Goal: Task Accomplishment & Management: Manage account settings

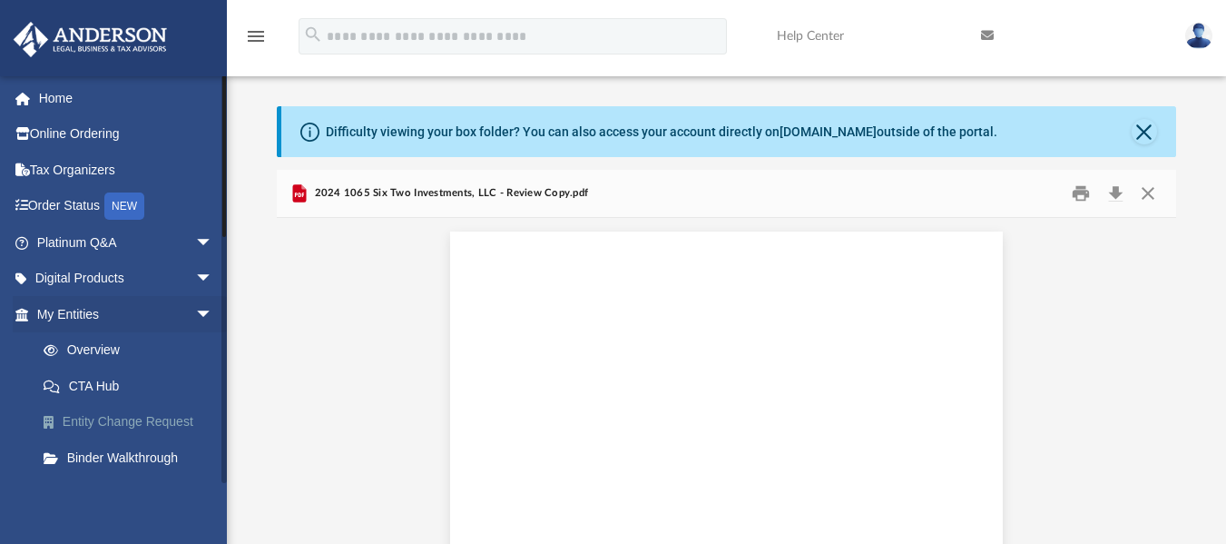
scroll to position [7563, 0]
click at [195, 309] on span "arrow_drop_down" at bounding box center [213, 314] width 36 height 37
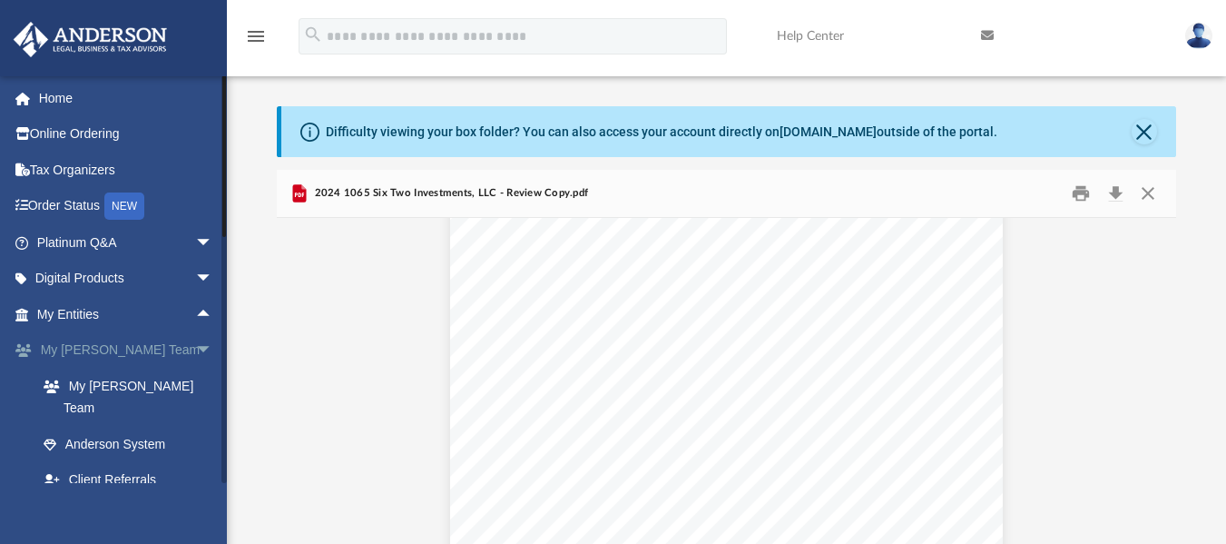
click at [195, 336] on span "arrow_drop_down" at bounding box center [213, 350] width 36 height 37
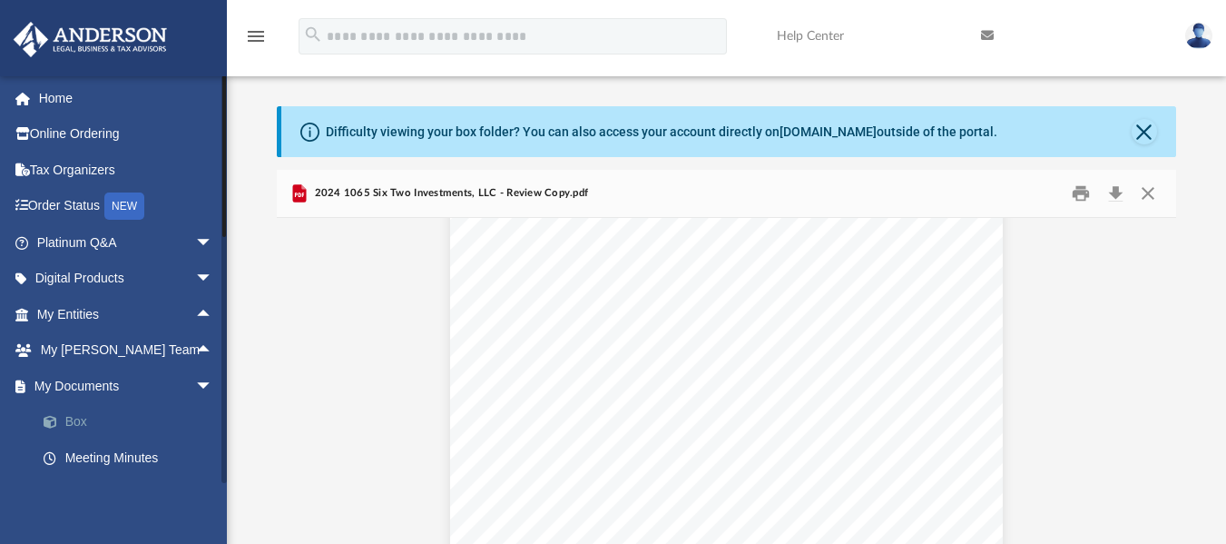
click at [75, 427] on link "Box" at bounding box center [132, 422] width 215 height 36
click at [1149, 192] on button "Close" at bounding box center [1148, 193] width 33 height 28
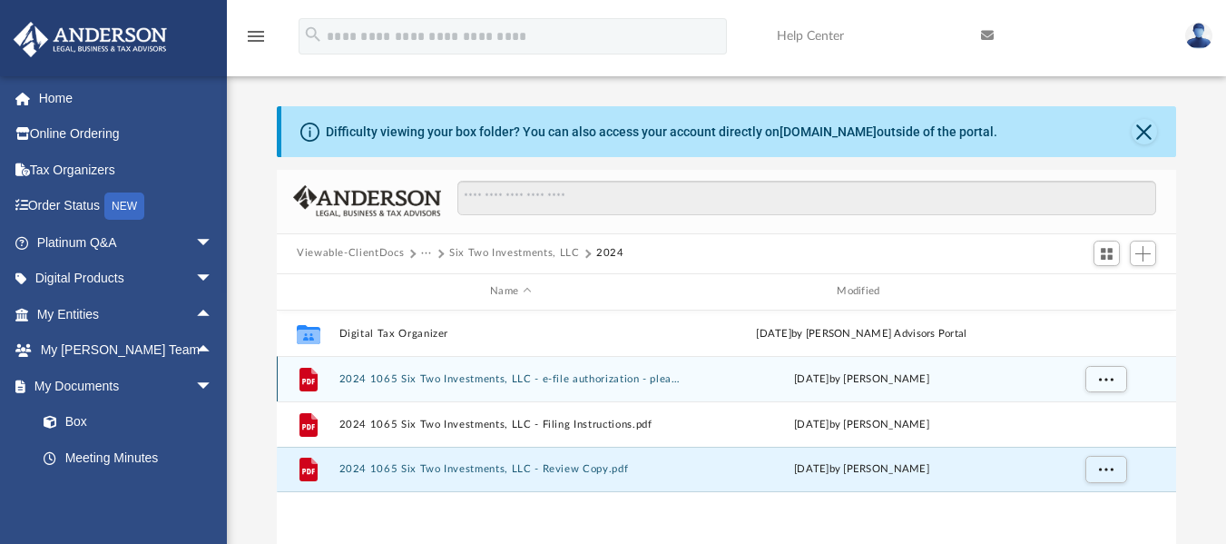
click at [499, 388] on div "File 2024 1065 Six Two Investments, LLC - e-file authorization - please sign.pd…" at bounding box center [726, 378] width 899 height 45
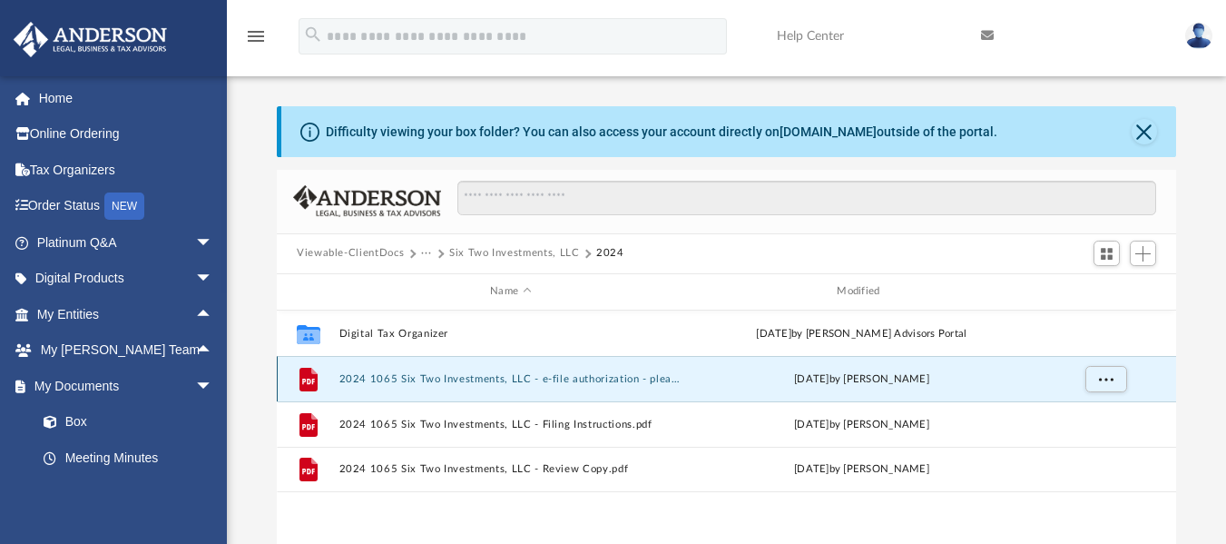
click at [504, 381] on button "2024 1065 Six Two Investments, LLC - e-file authorization - please sign.pdf" at bounding box center [510, 378] width 343 height 12
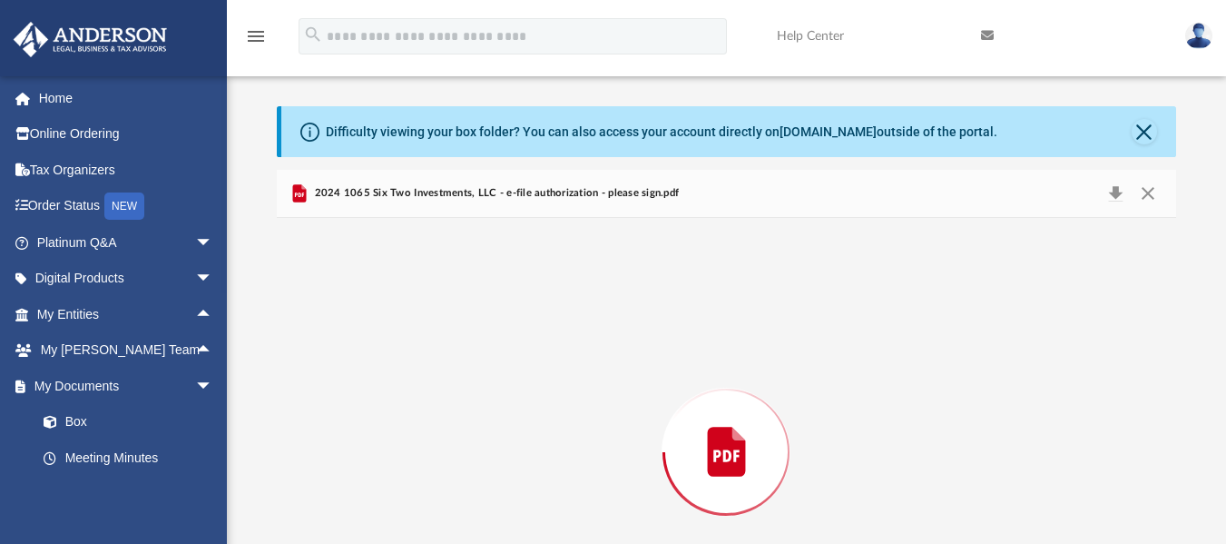
scroll to position [142, 0]
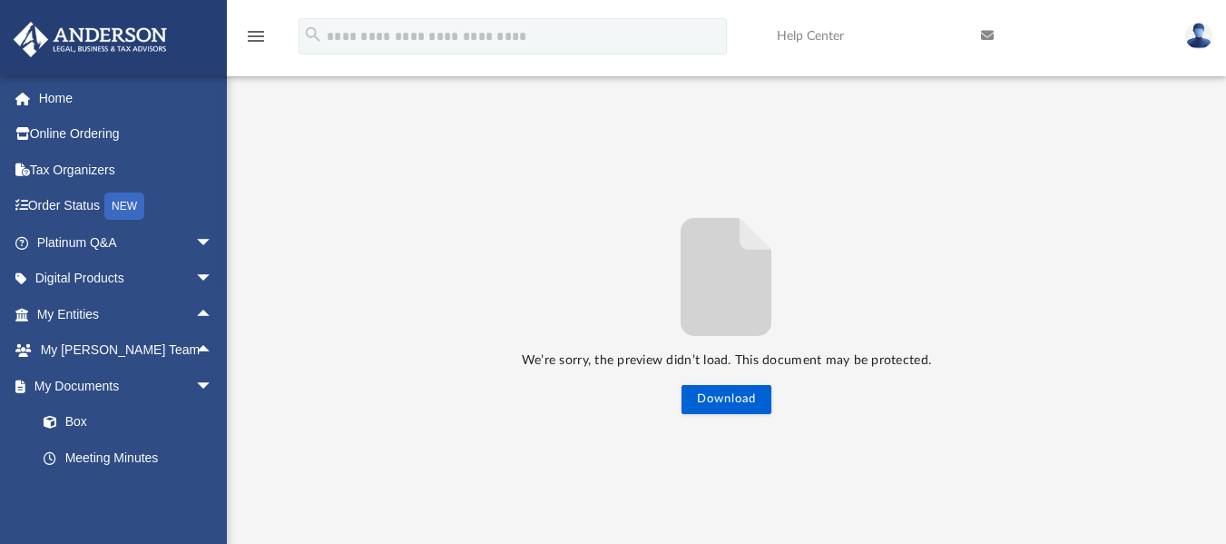
drag, startPoint x: 1233, startPoint y: 245, endPoint x: 1186, endPoint y: 13, distance: 237.1
click at [1186, 13] on link at bounding box center [1199, 35] width 54 height 80
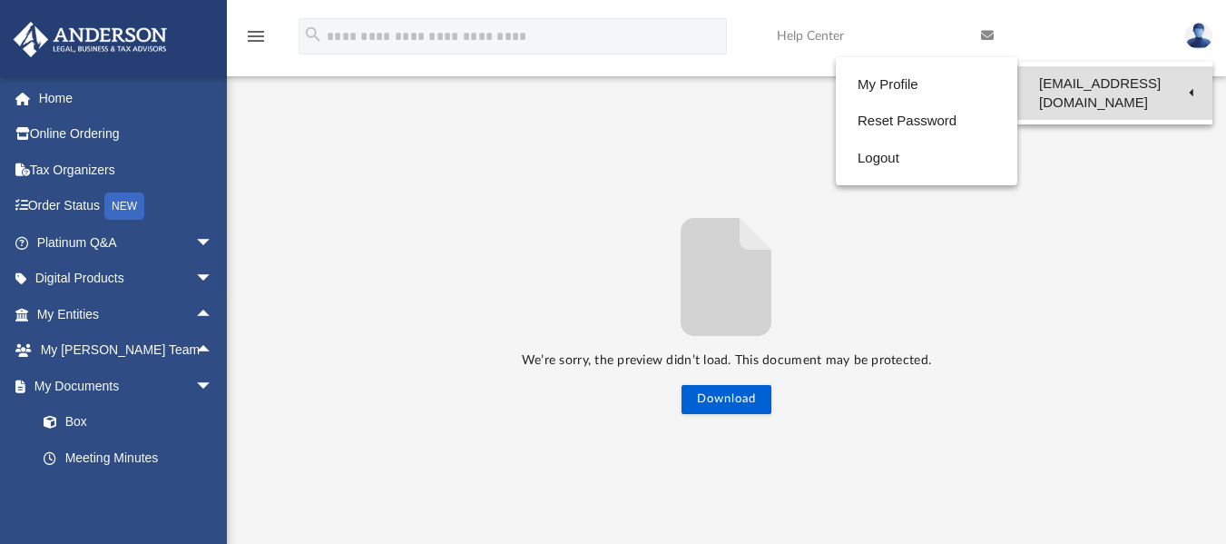
click at [1151, 93] on link "[EMAIL_ADDRESS][DOMAIN_NAME]" at bounding box center [1114, 93] width 195 height 54
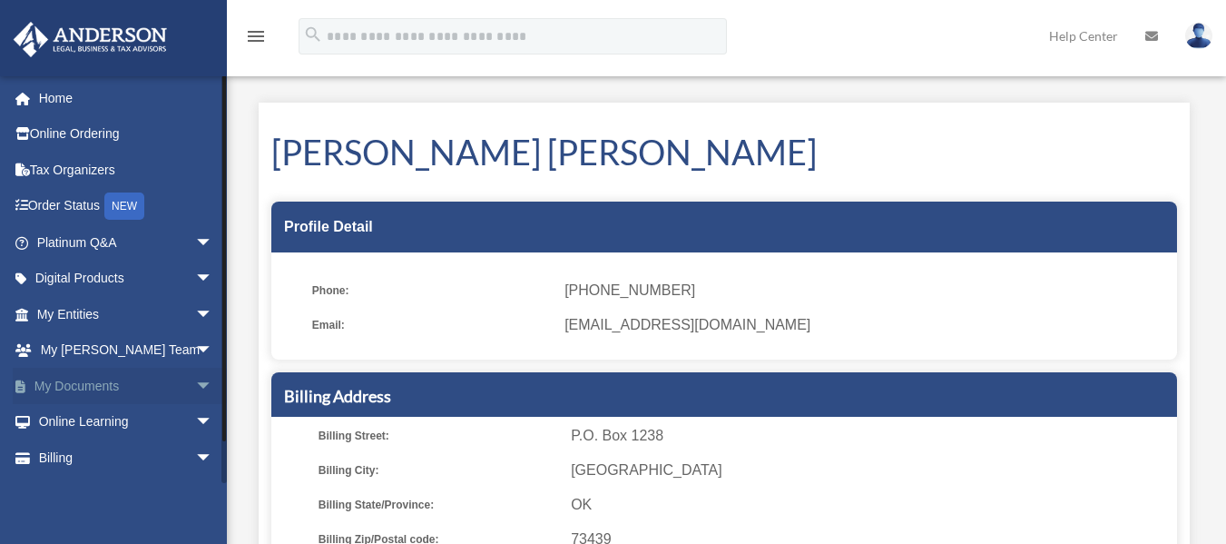
click at [42, 396] on link "My Documents arrow_drop_down" at bounding box center [127, 386] width 228 height 36
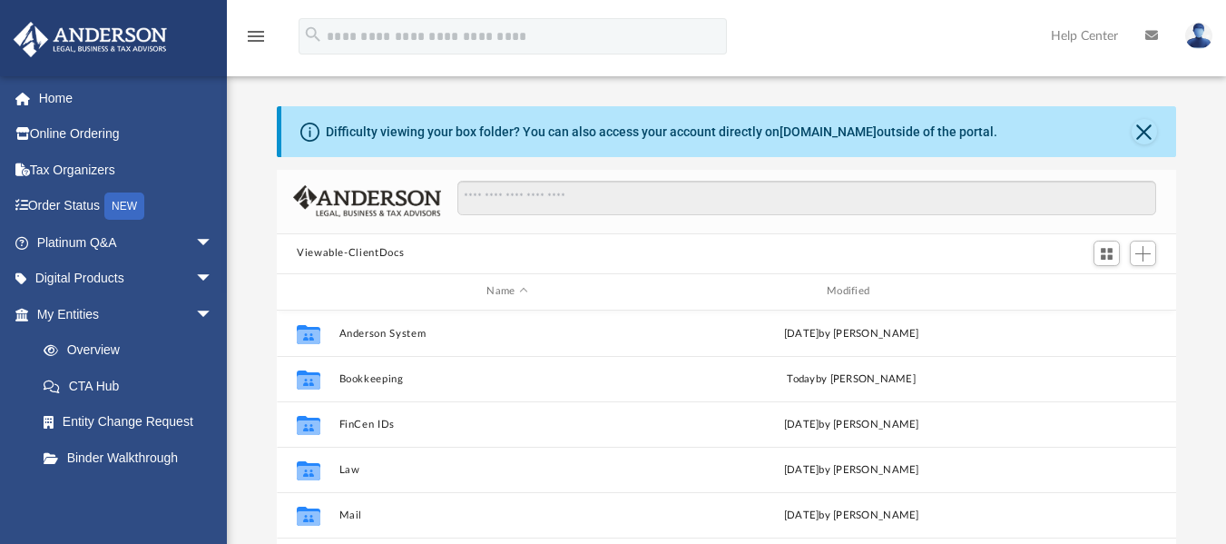
scroll to position [476, 0]
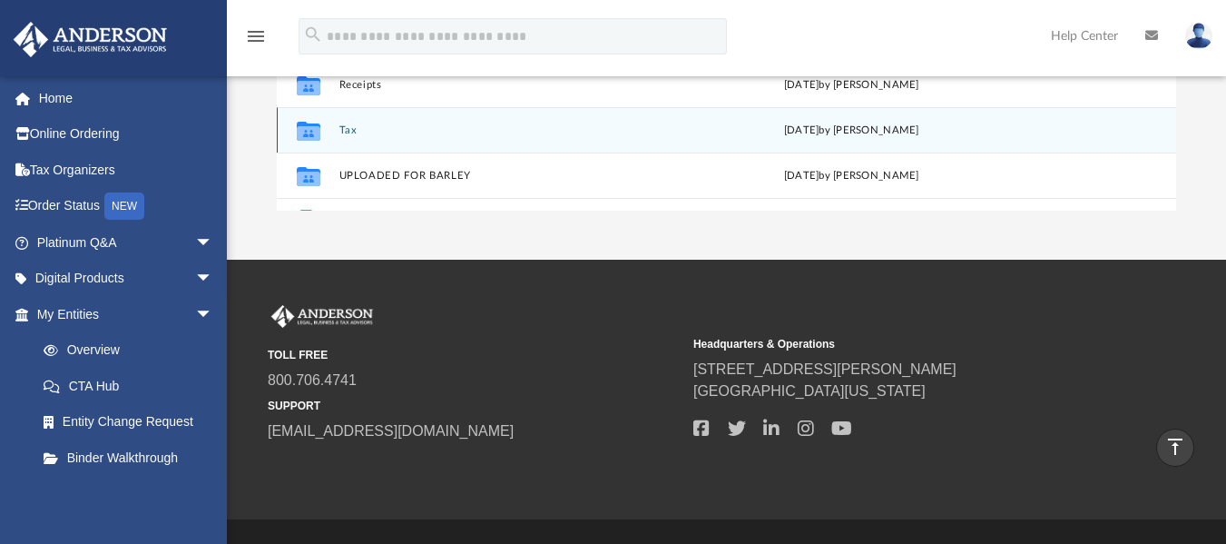
click at [342, 133] on button "Tax" at bounding box center [507, 129] width 337 height 12
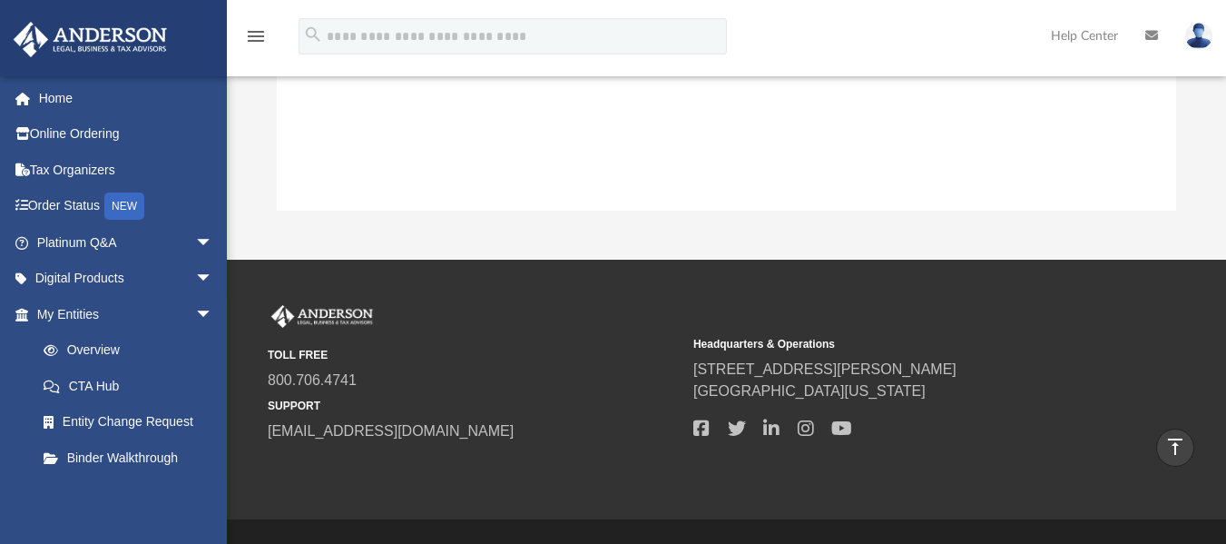
scroll to position [62, 0]
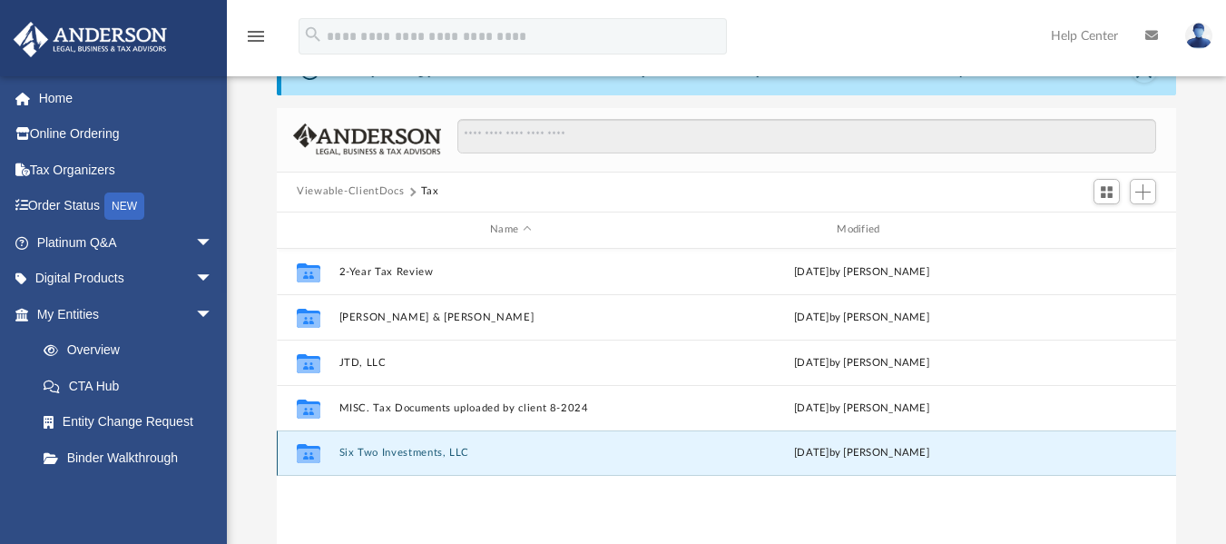
click at [522, 458] on button "Six Two Investments, LLC" at bounding box center [510, 453] width 343 height 12
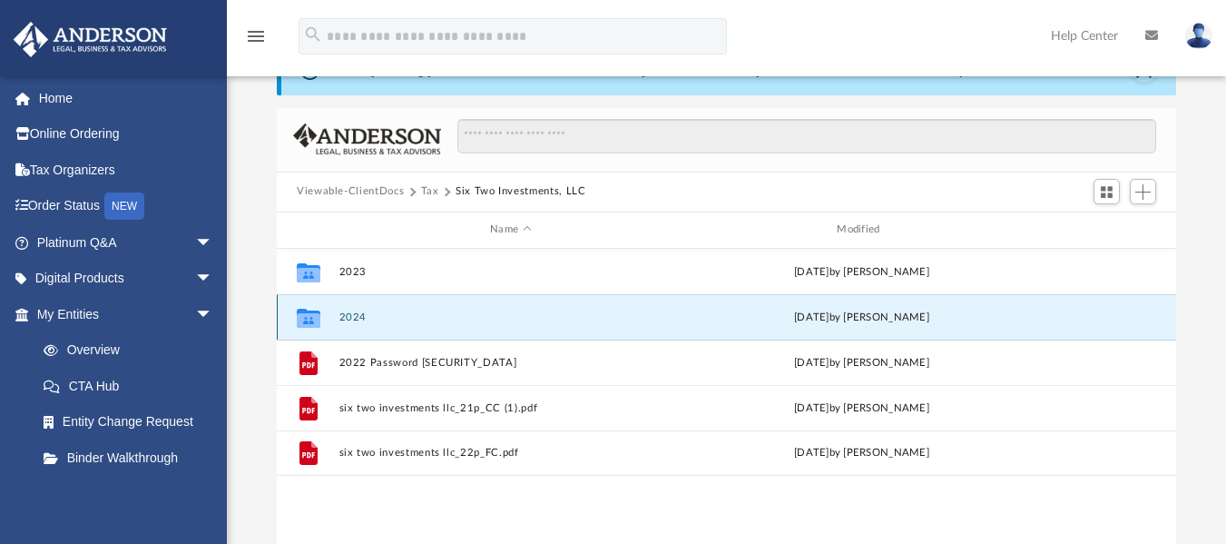
click at [479, 311] on button "2024" at bounding box center [510, 316] width 343 height 12
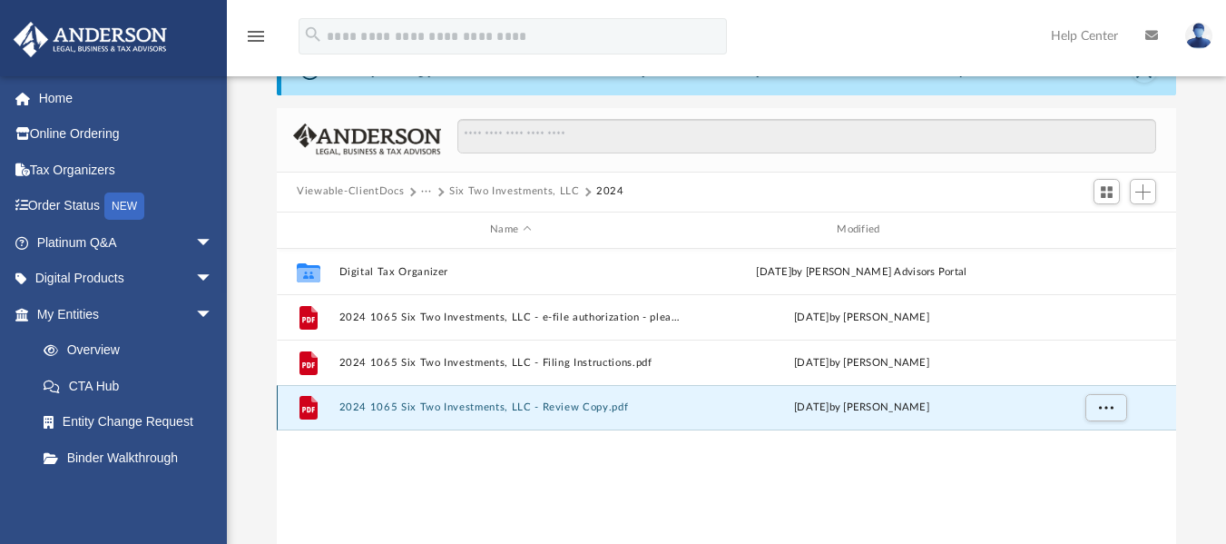
click at [476, 409] on button "2024 1065 Six Two Investments, LLC - Review Copy.pdf" at bounding box center [510, 407] width 343 height 12
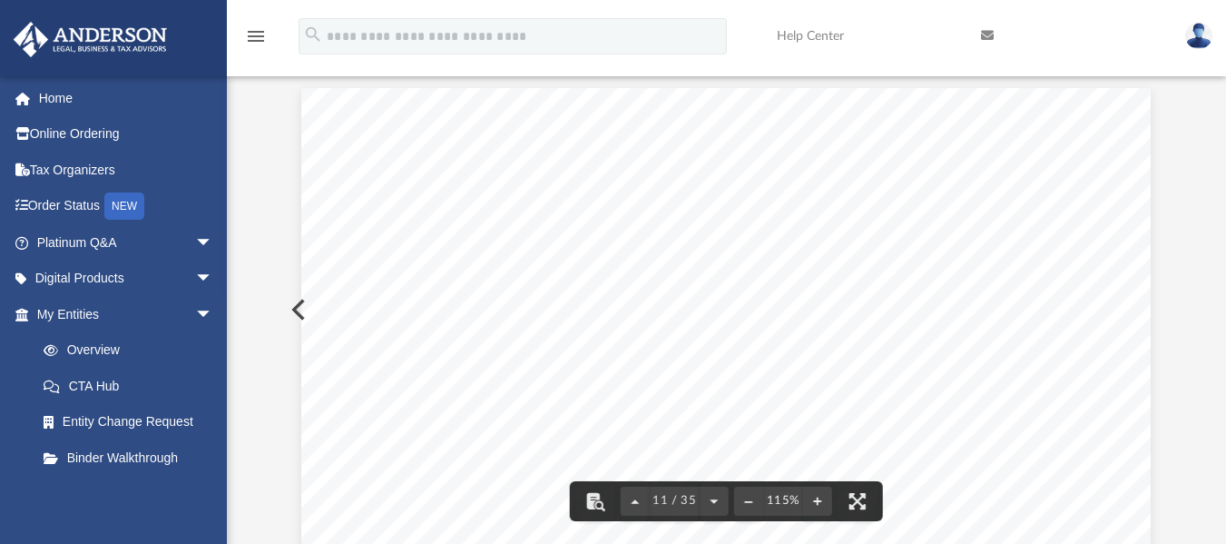
scroll to position [0, 0]
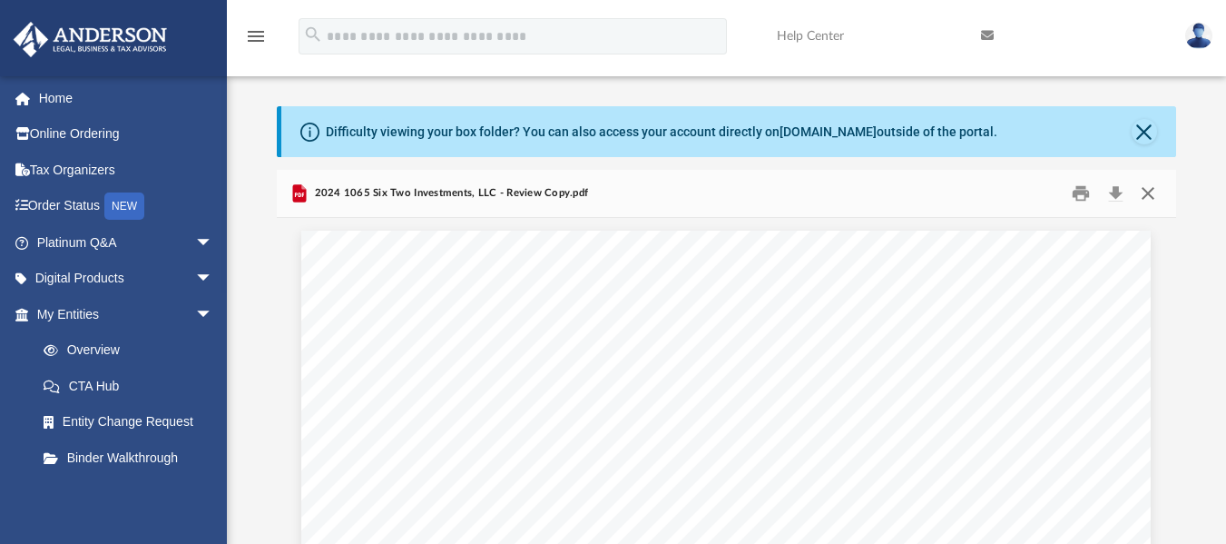
click at [1159, 194] on button "Close" at bounding box center [1148, 193] width 33 height 28
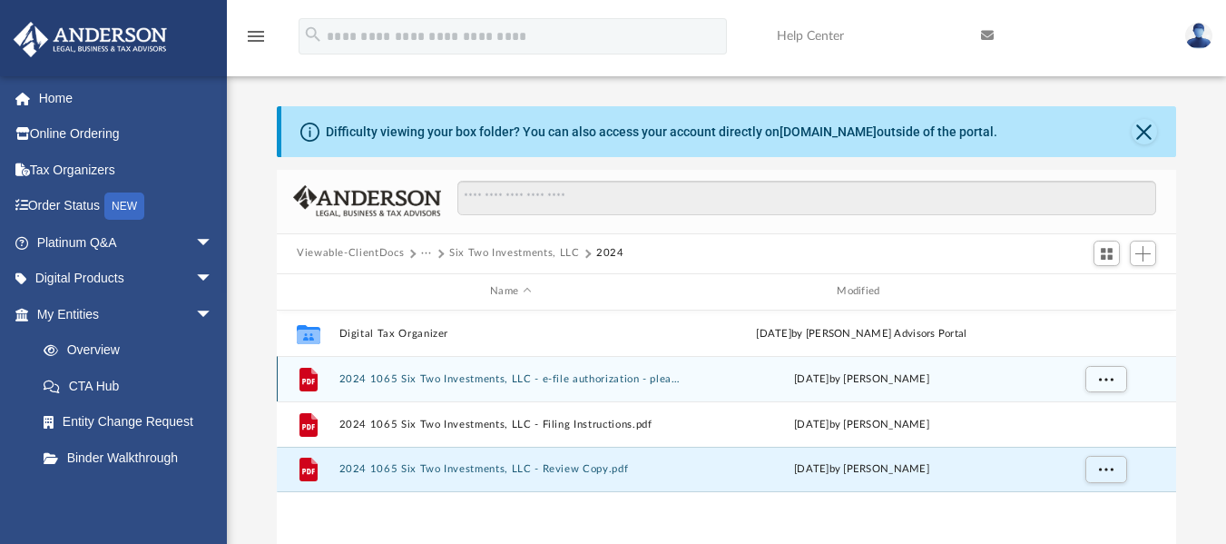
click at [535, 368] on div "File 2024 1065 Six Two Investments, LLC - e-file authorization - please sign.pd…" at bounding box center [726, 378] width 899 height 45
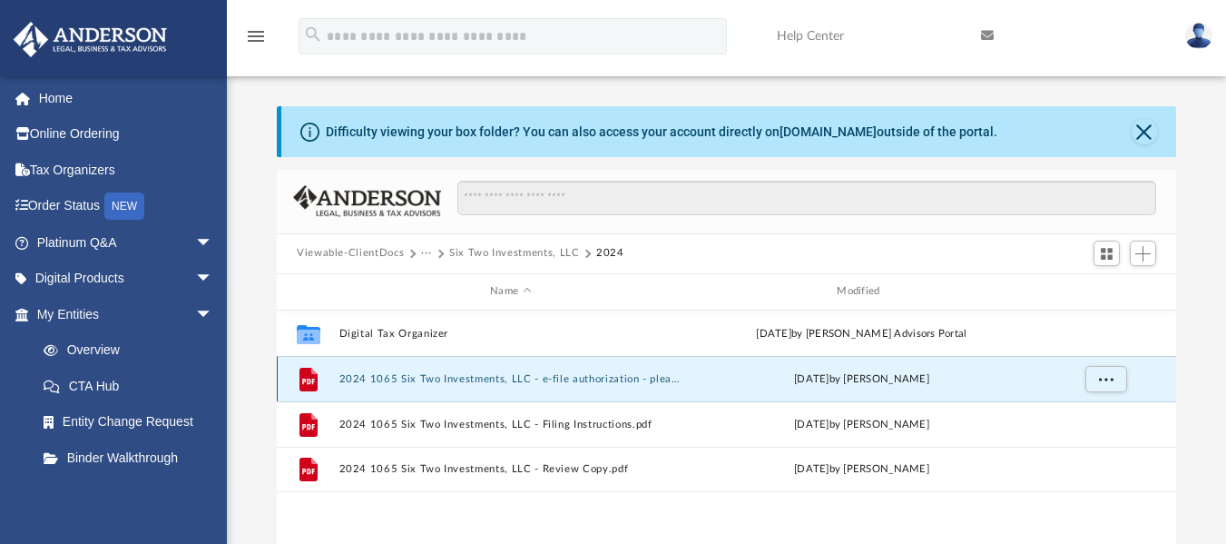
click at [557, 384] on button "2024 1065 Six Two Investments, LLC - e-file authorization - please sign.pdf" at bounding box center [510, 378] width 343 height 12
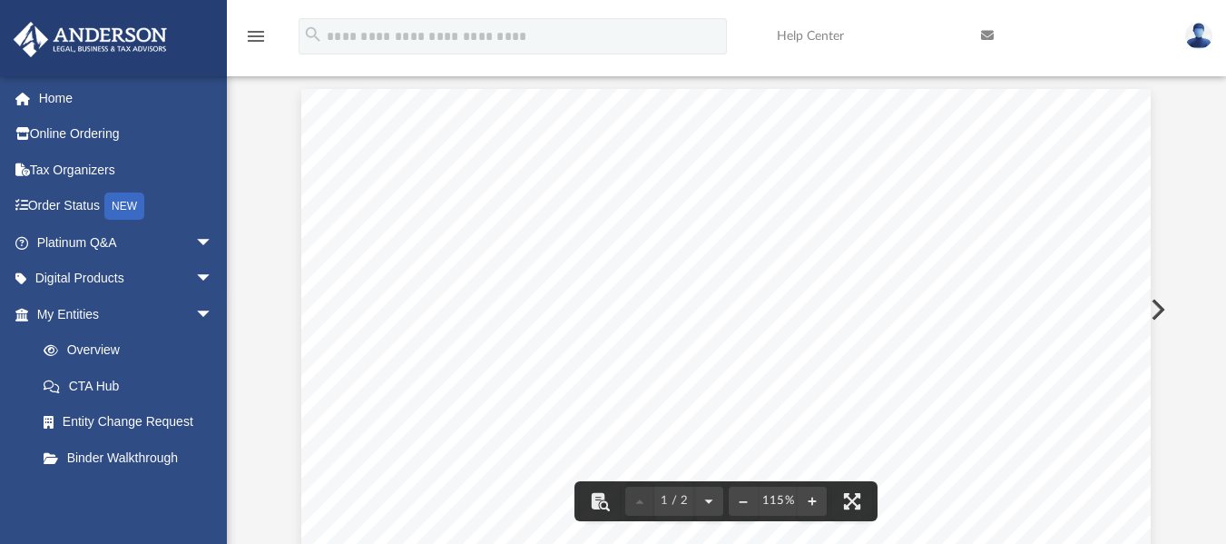
click at [1166, 430] on div "Scroll to top vertical_align_top" at bounding box center [1175, 447] width 38 height 38
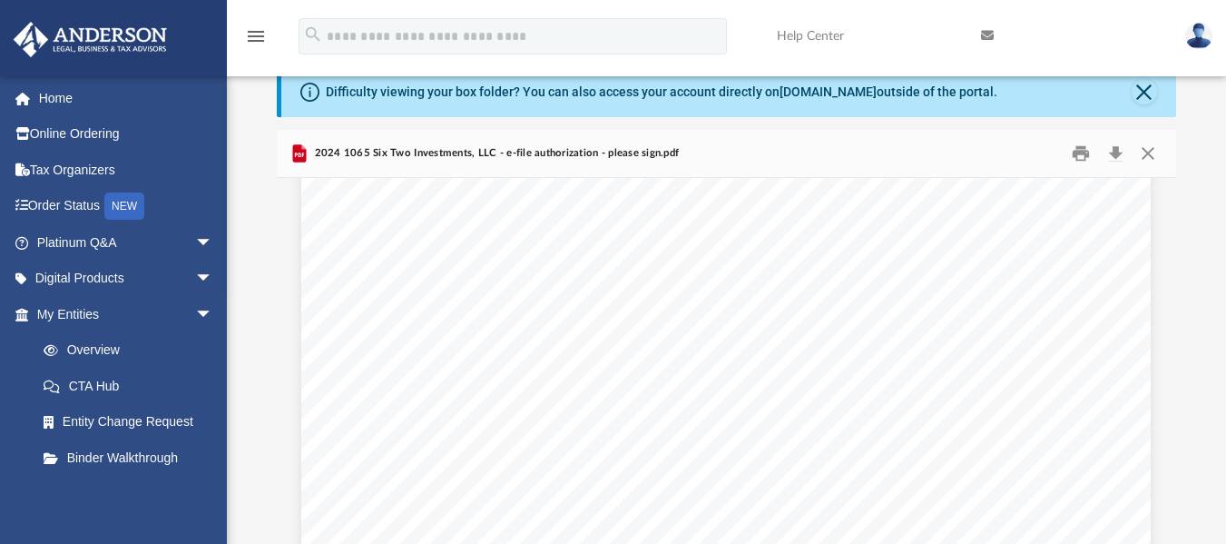
scroll to position [1772, 0]
click at [402, 307] on div "Federal Employer Identification Number 472671 09-25-24 (or yours if self-employ…" at bounding box center [725, 95] width 849 height 1099
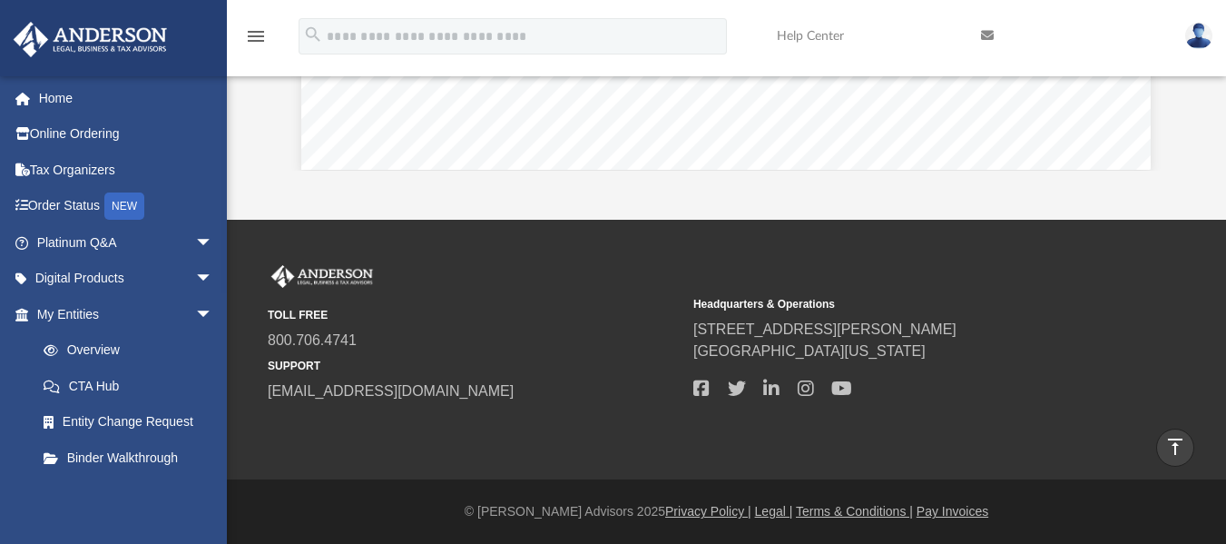
scroll to position [0, 0]
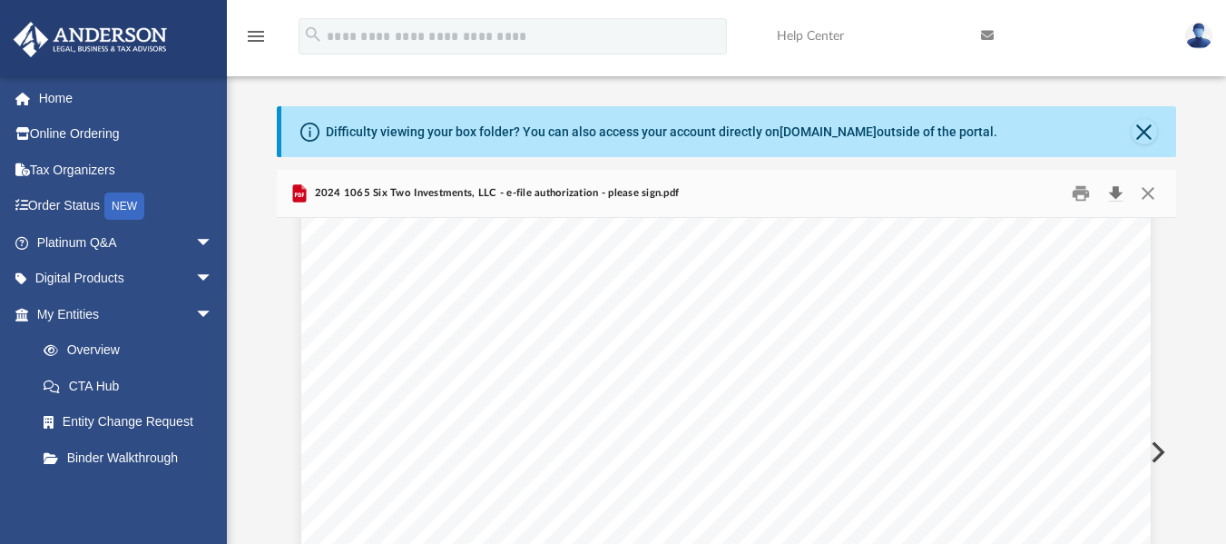
click at [1115, 195] on button "Download" at bounding box center [1115, 193] width 33 height 28
click at [1158, 446] on div "Scroll to top vertical_align_top" at bounding box center [1175, 447] width 38 height 38
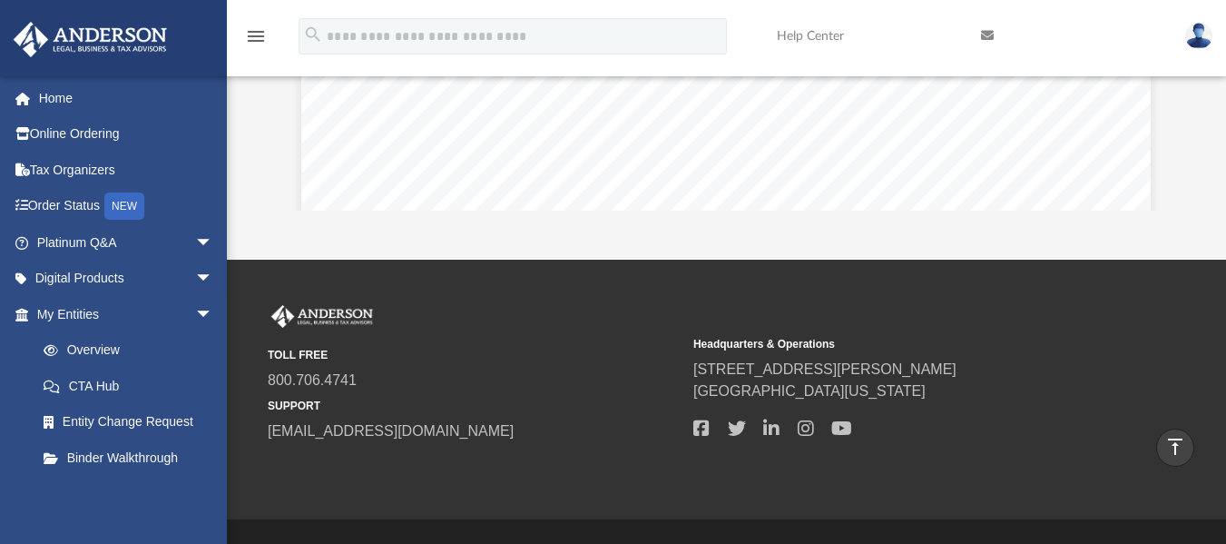
scroll to position [1784, 0]
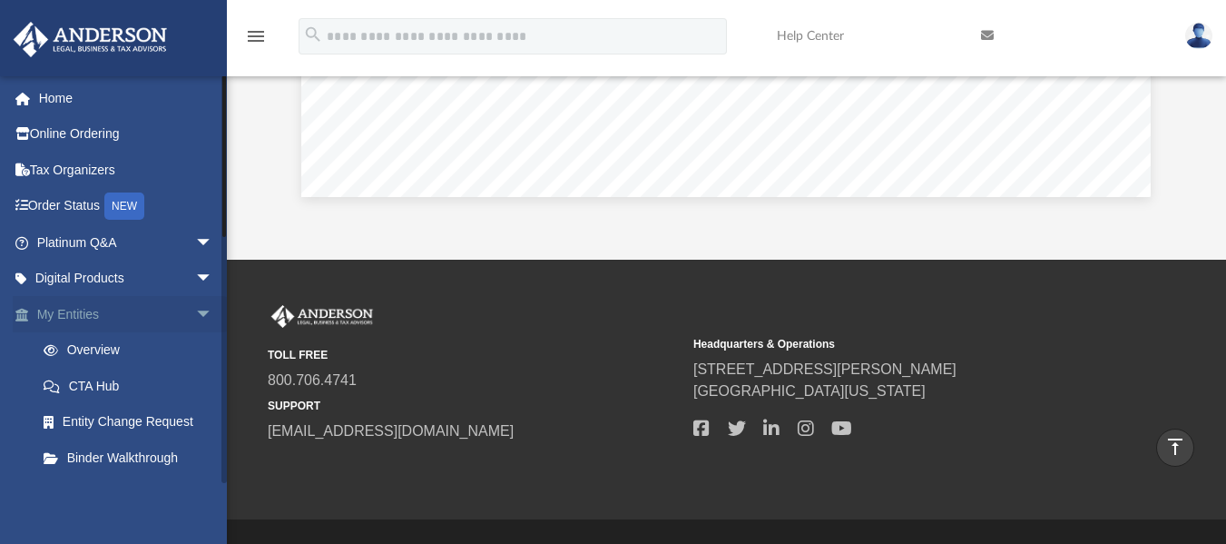
click at [125, 309] on link "My Entities arrow_drop_down" at bounding box center [127, 314] width 228 height 36
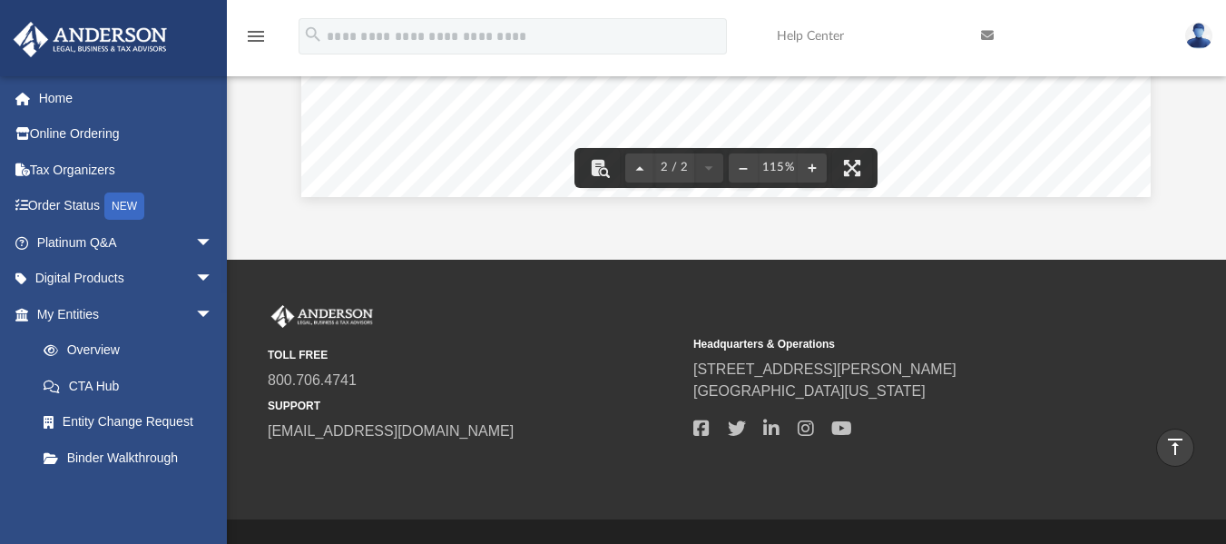
scroll to position [0, 0]
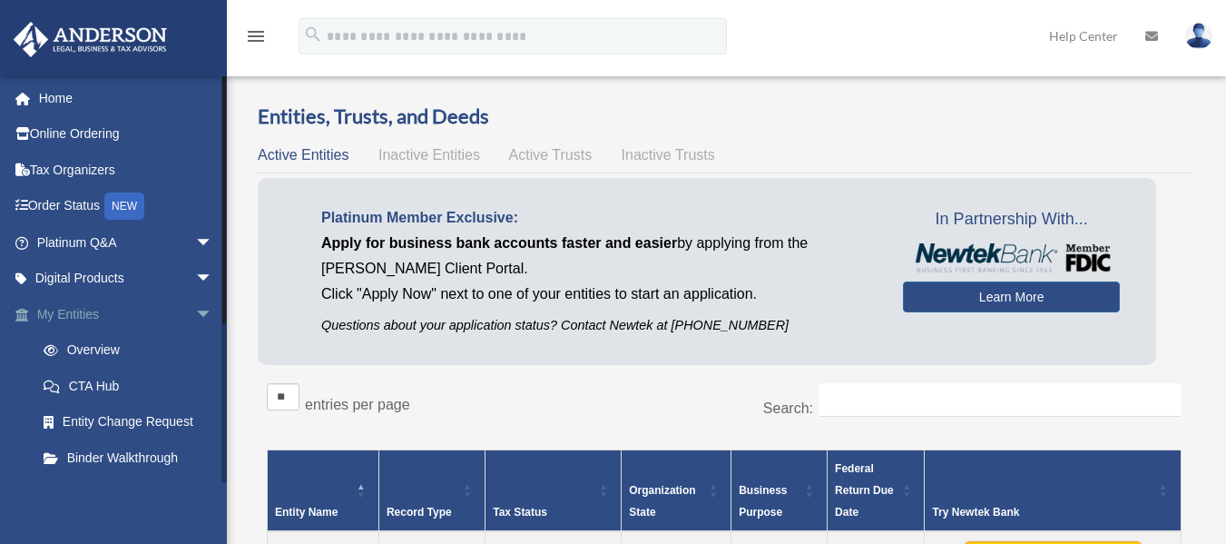
click at [104, 312] on link "My Entities arrow_drop_down" at bounding box center [127, 314] width 228 height 36
click at [195, 314] on span "arrow_drop_down" at bounding box center [213, 314] width 36 height 37
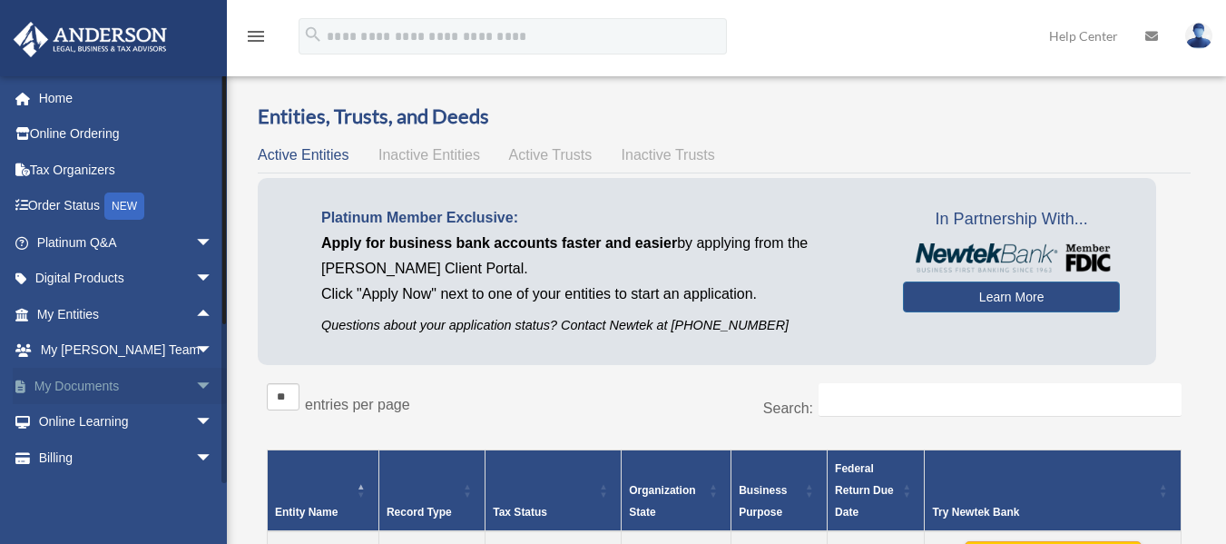
click at [195, 388] on span "arrow_drop_down" at bounding box center [213, 386] width 36 height 37
click at [64, 419] on span at bounding box center [60, 422] width 12 height 13
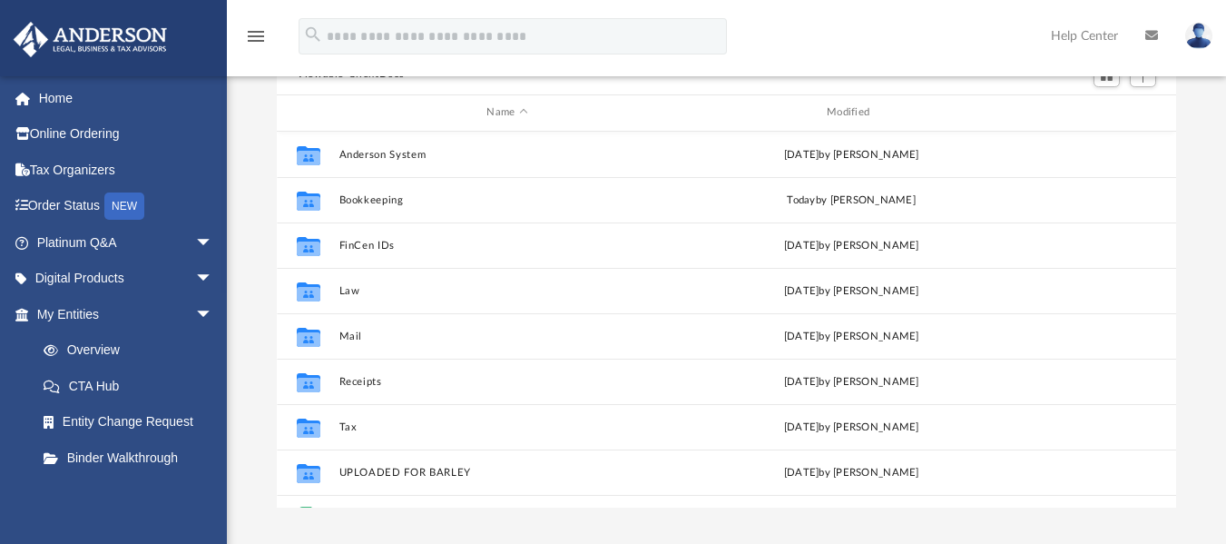
scroll to position [182, 0]
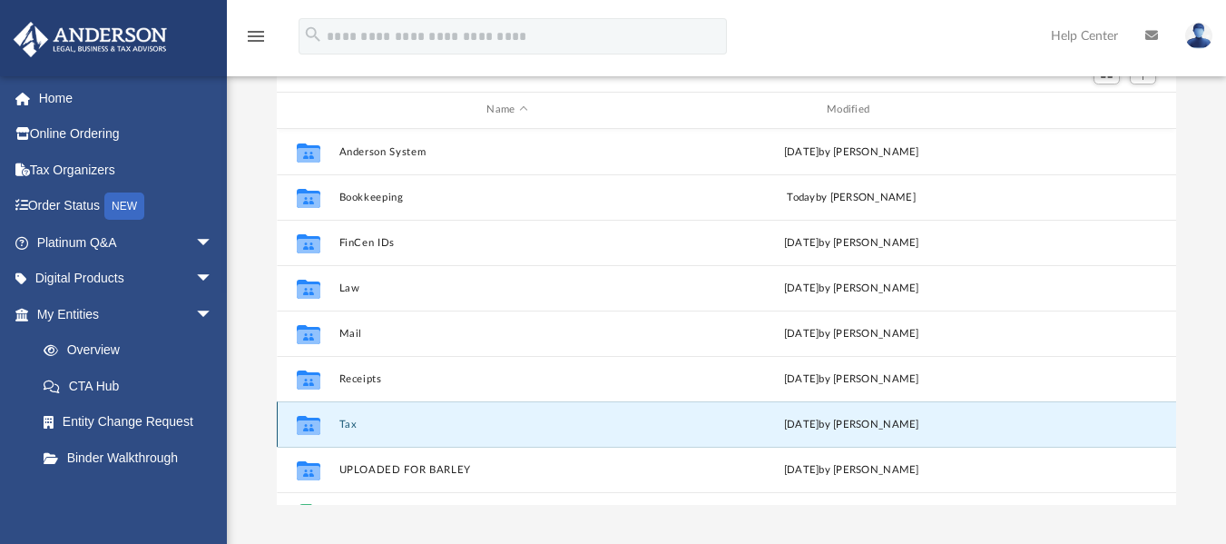
click at [349, 423] on button "Tax" at bounding box center [507, 423] width 337 height 12
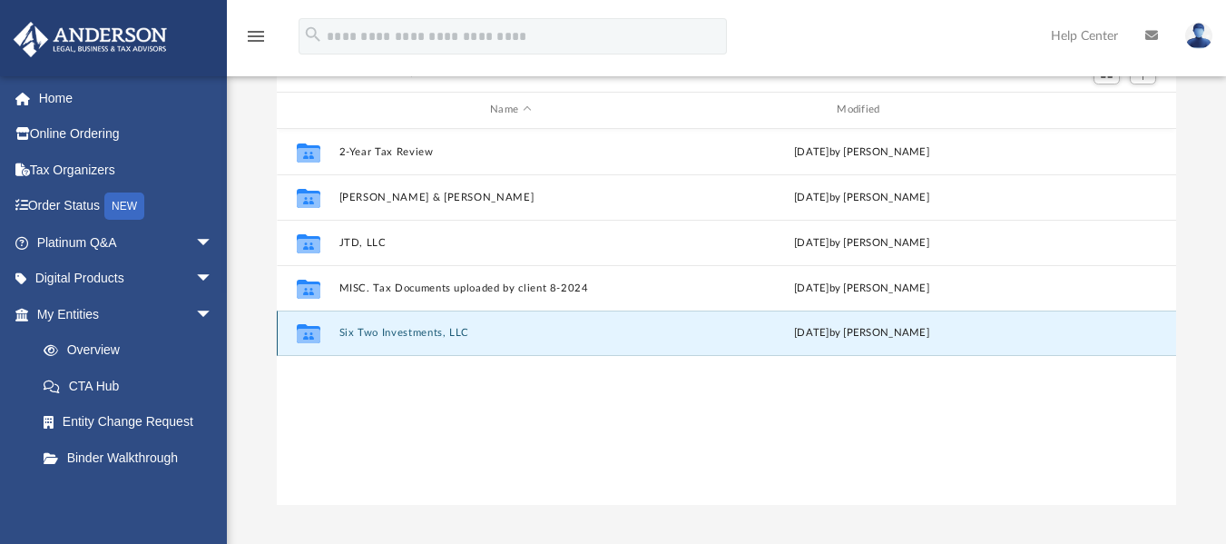
click at [386, 335] on button "Six Two Investments, LLC" at bounding box center [510, 333] width 343 height 12
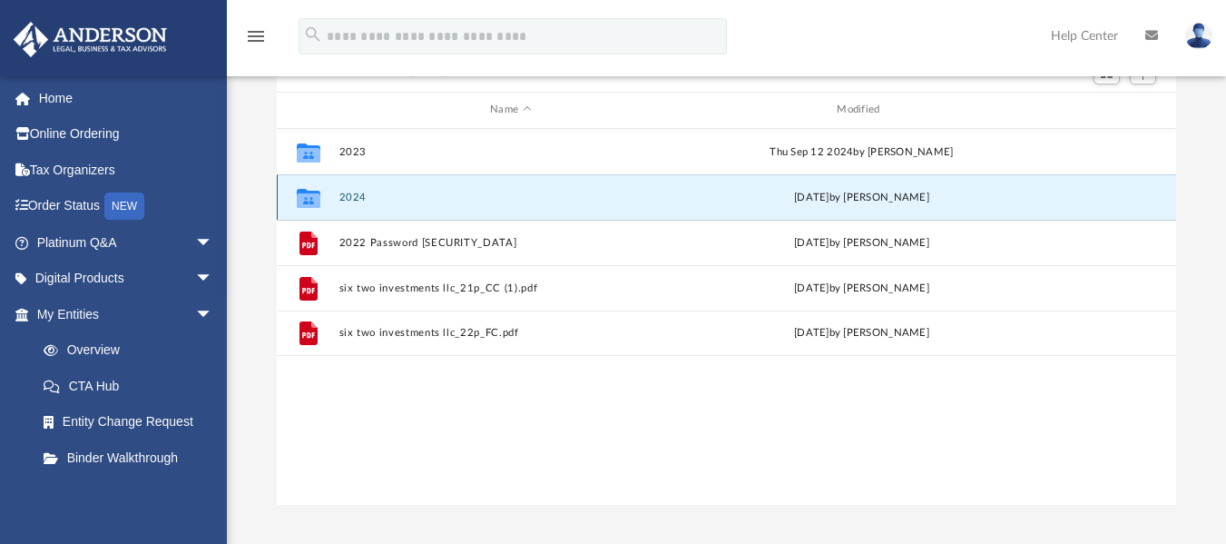
click at [422, 191] on button "2024" at bounding box center [510, 197] width 343 height 12
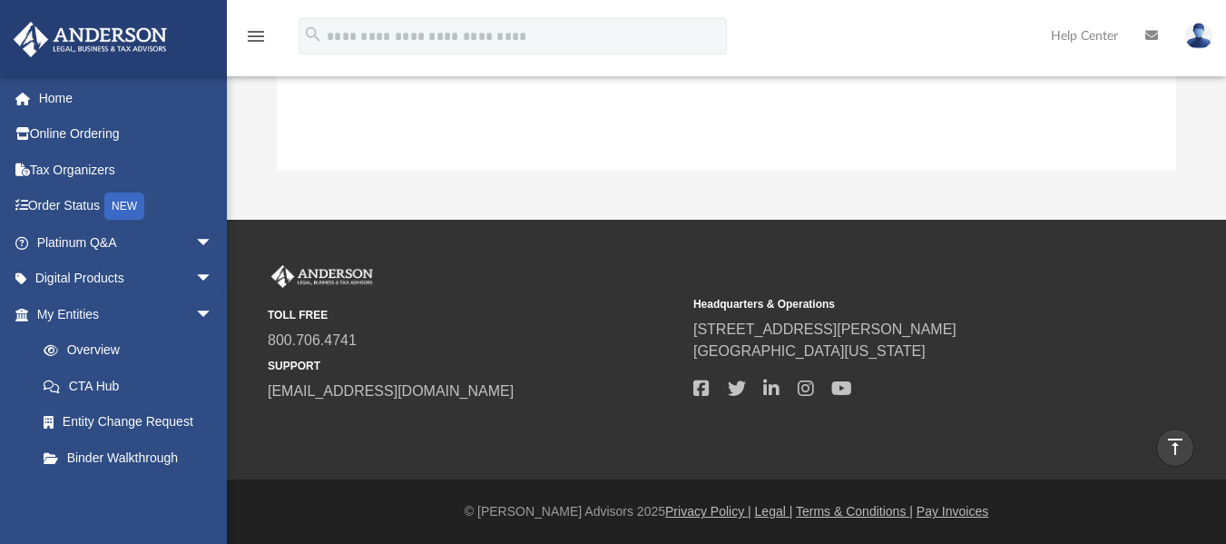
scroll to position [40, 0]
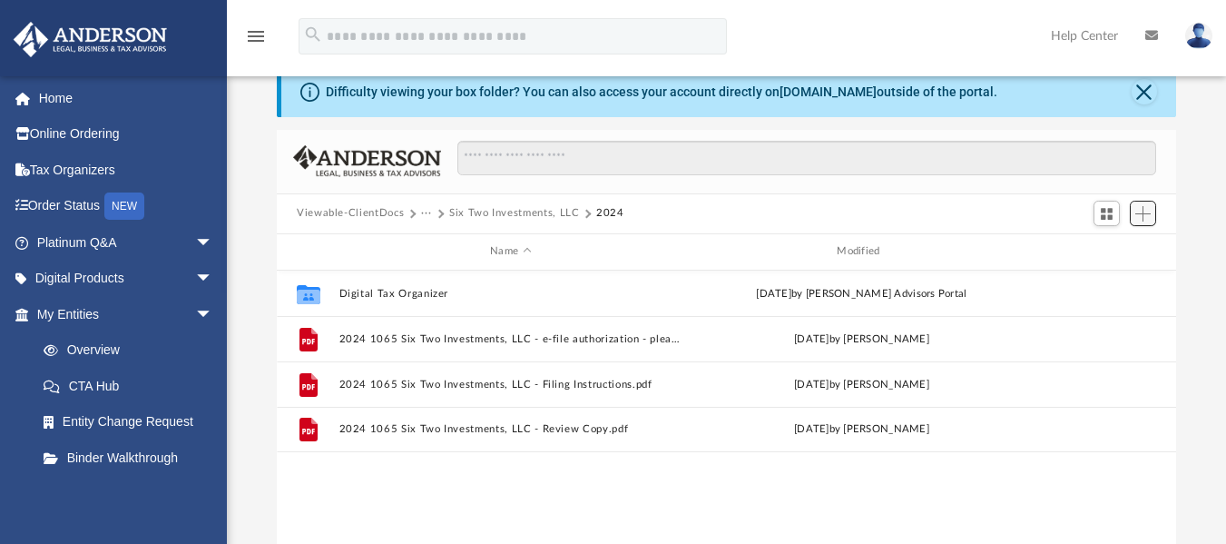
click at [1144, 220] on span "Add" at bounding box center [1142, 213] width 15 height 15
click at [1127, 252] on li "Upload" at bounding box center [1117, 250] width 58 height 19
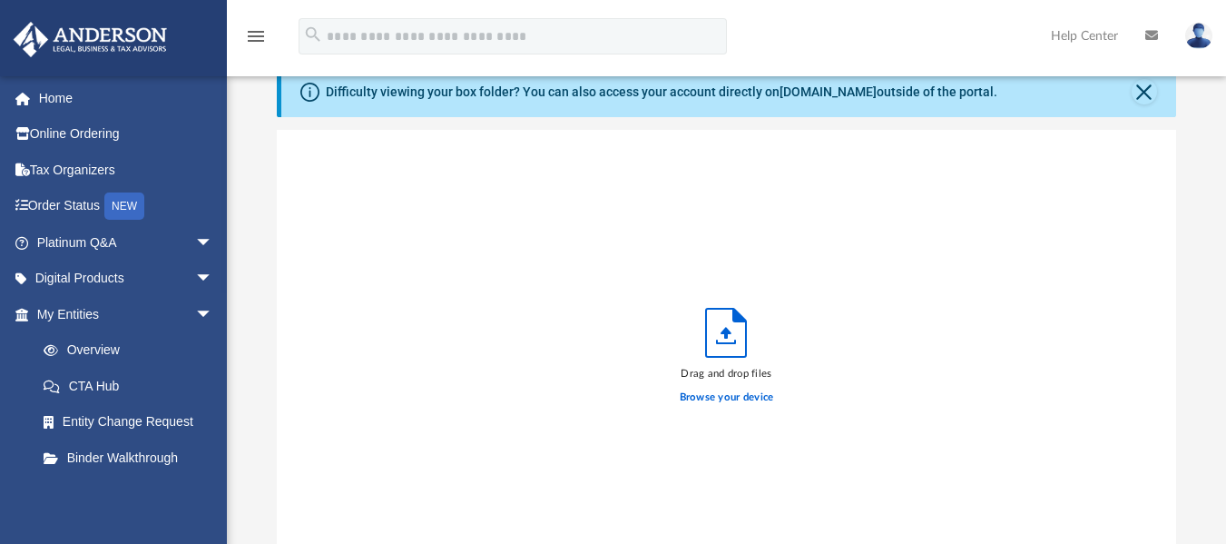
scroll to position [447, 886]
click at [739, 391] on label "Browse your device" at bounding box center [727, 397] width 94 height 16
click at [0, 0] on input "Browse your device" at bounding box center [0, 0] width 0 height 0
click at [739, 399] on label "Browse your device" at bounding box center [727, 397] width 94 height 16
click at [0, 0] on input "Browse your device" at bounding box center [0, 0] width 0 height 0
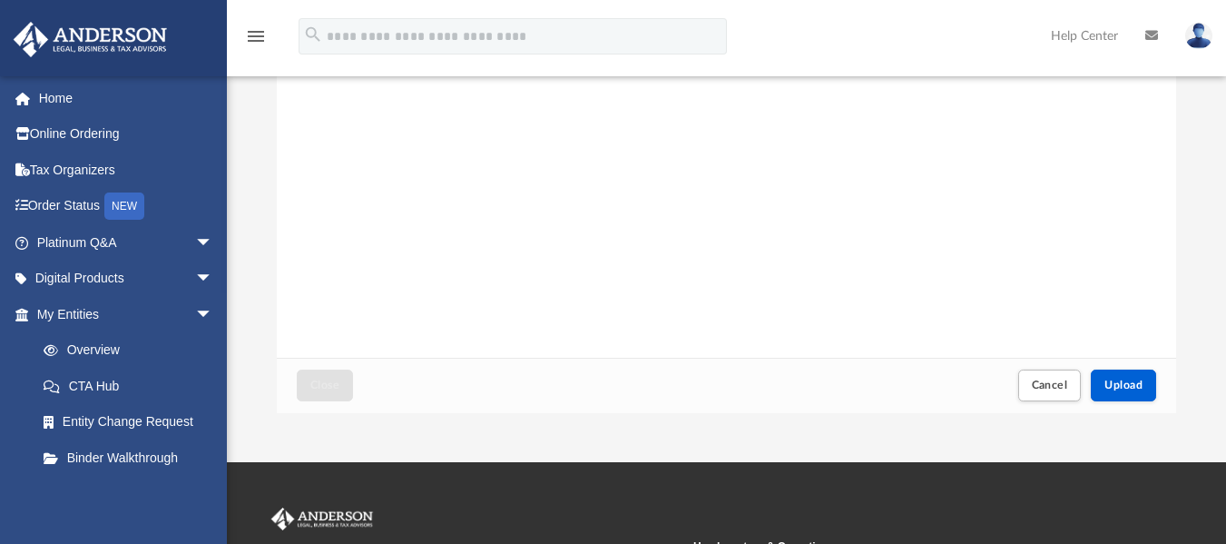
scroll to position [277, 0]
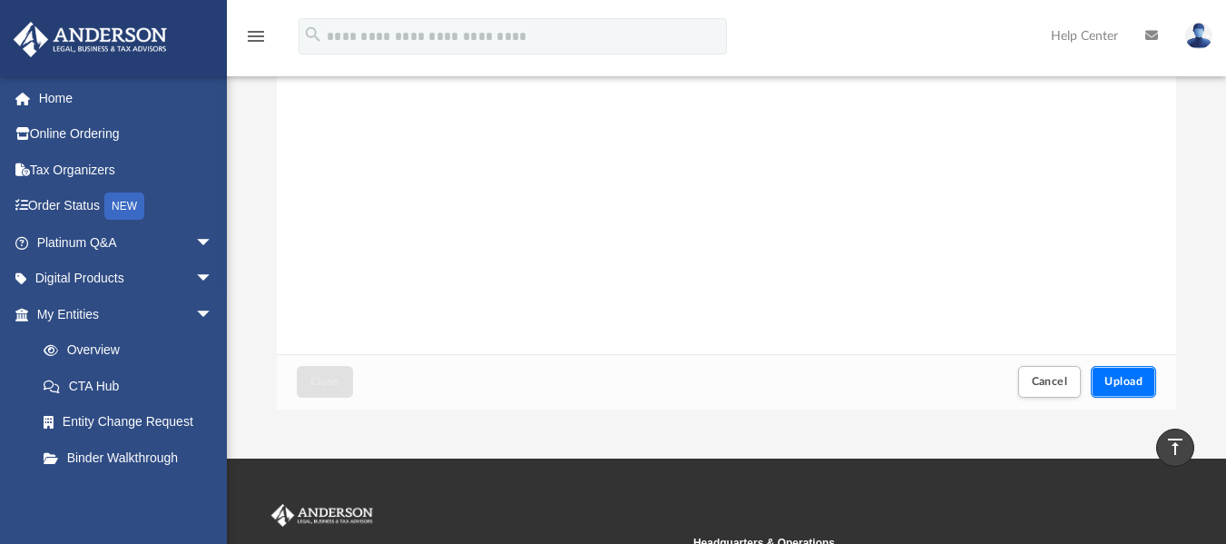
click at [1139, 378] on span "Upload" at bounding box center [1123, 381] width 38 height 11
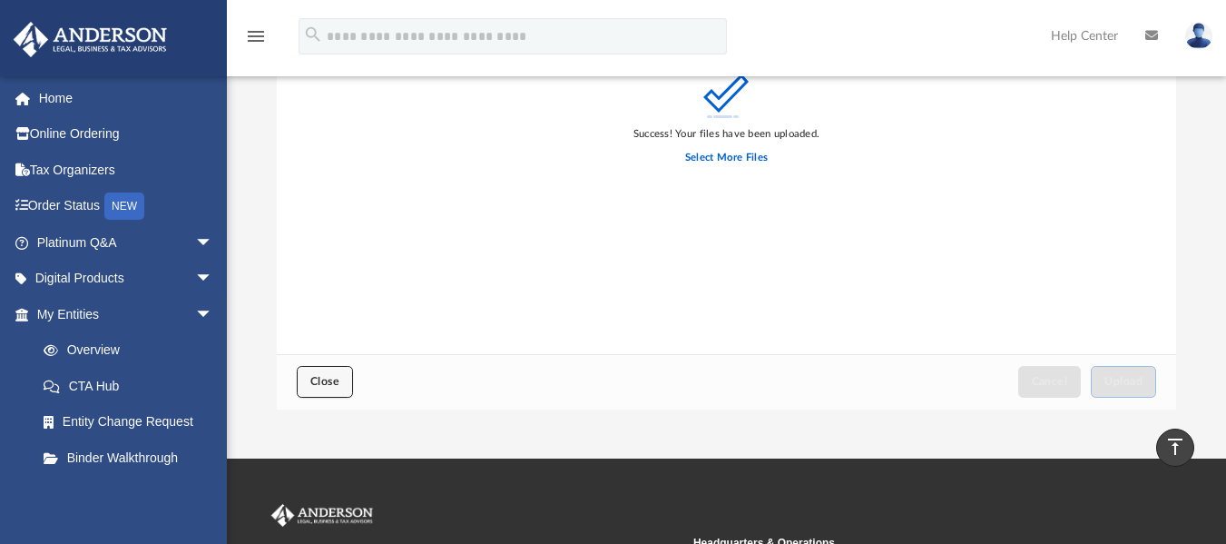
click at [336, 375] on button "Close" at bounding box center [325, 382] width 56 height 32
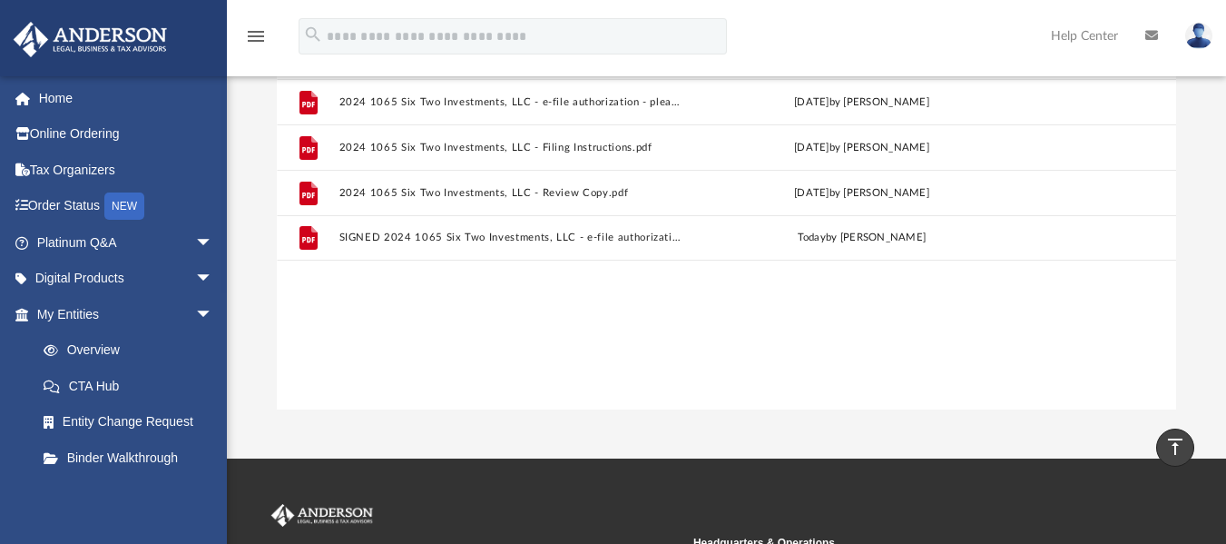
scroll to position [0, 0]
